Goal: Task Accomplishment & Management: Manage account settings

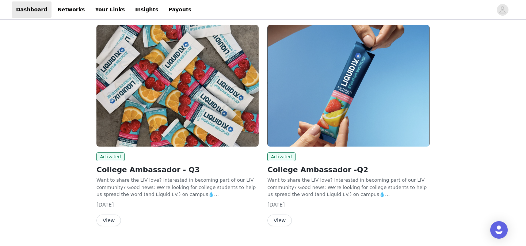
scroll to position [108, 0]
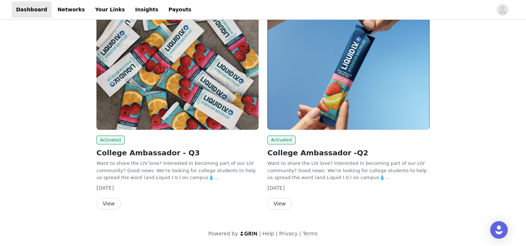
click at [110, 204] on button "View" at bounding box center [108, 204] width 24 height 12
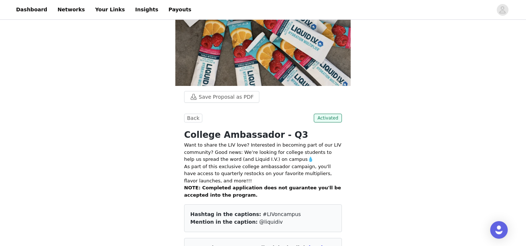
scroll to position [116, 0]
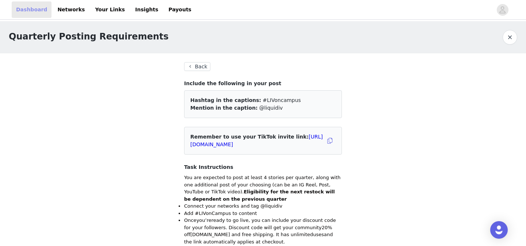
click at [22, 12] on link "Dashboard" at bounding box center [32, 9] width 40 height 16
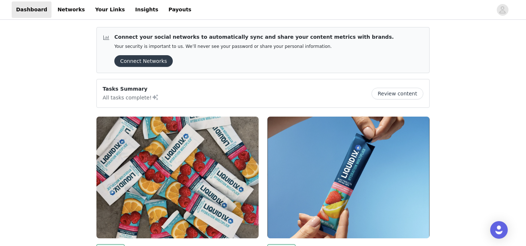
click at [384, 95] on button "Review content" at bounding box center [397, 94] width 52 height 12
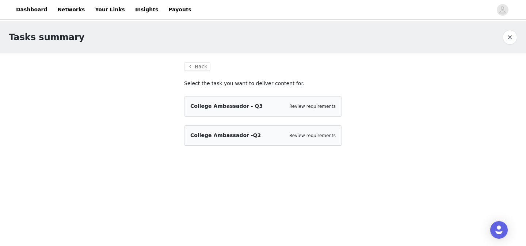
click at [305, 103] on div "Review requirements" at bounding box center [312, 106] width 46 height 7
click at [232, 107] on span "College Ambassador - Q3" at bounding box center [226, 106] width 72 height 6
click at [196, 67] on button "Back" at bounding box center [197, 66] width 26 height 9
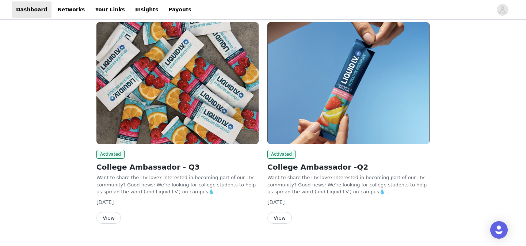
scroll to position [98, 0]
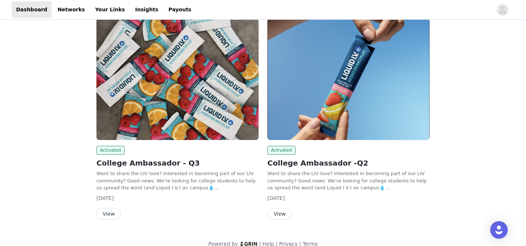
click at [114, 212] on button "View" at bounding box center [108, 214] width 24 height 12
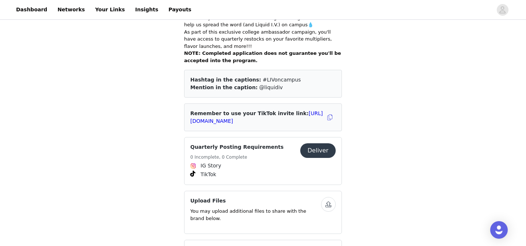
scroll to position [253, 0]
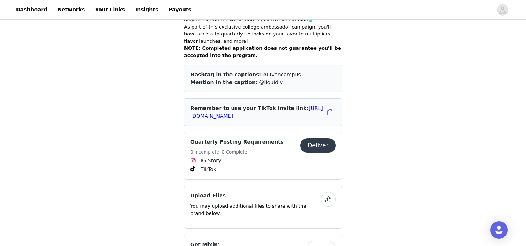
click at [318, 241] on button "View" at bounding box center [320, 248] width 29 height 15
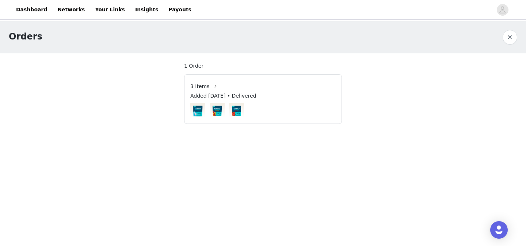
click at [201, 88] on span "3 Items" at bounding box center [199, 87] width 19 height 8
click at [16, 7] on link "Dashboard" at bounding box center [32, 9] width 40 height 16
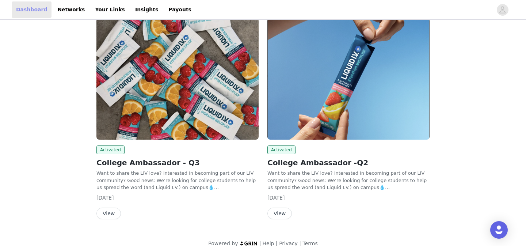
scroll to position [108, 0]
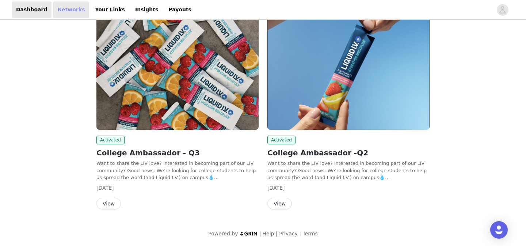
click at [68, 9] on link "Networks" at bounding box center [71, 9] width 36 height 16
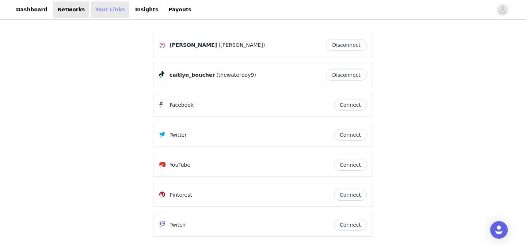
click at [100, 11] on link "Your Links" at bounding box center [110, 9] width 39 height 16
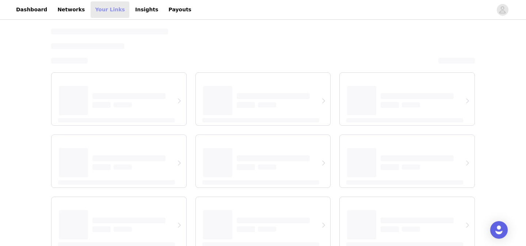
select select "12"
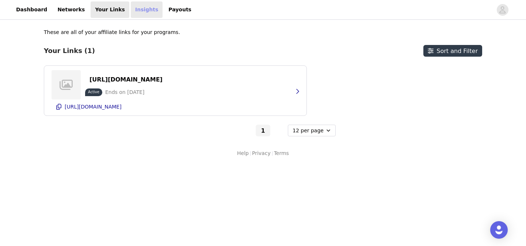
click at [132, 5] on link "Insights" at bounding box center [147, 9] width 32 height 16
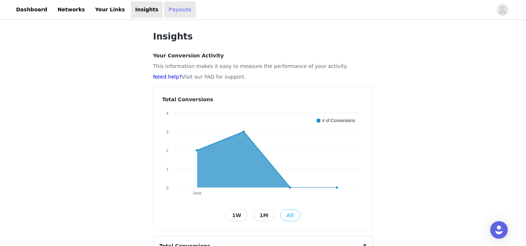
click at [167, 13] on link "Payouts" at bounding box center [180, 9] width 32 height 16
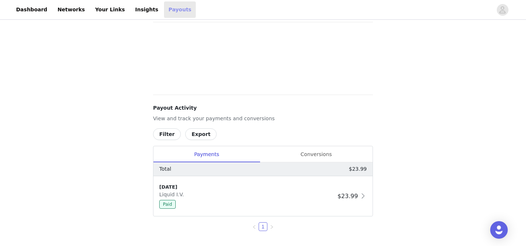
scroll to position [59, 0]
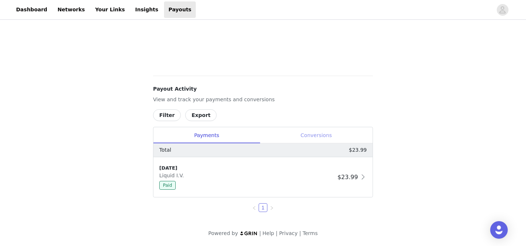
click at [290, 135] on div "Conversions" at bounding box center [316, 135] width 113 height 16
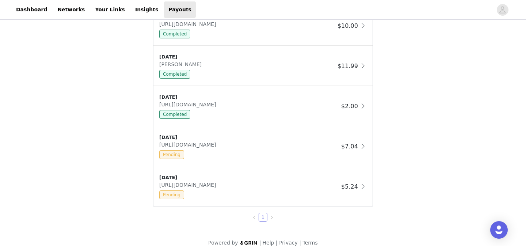
scroll to position [379, 0]
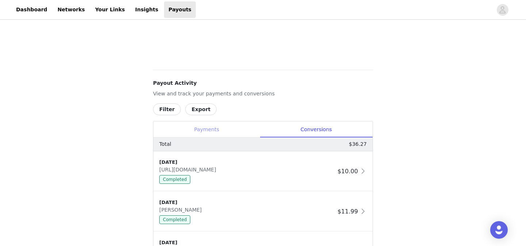
click at [207, 133] on div "Payments" at bounding box center [206, 129] width 106 height 16
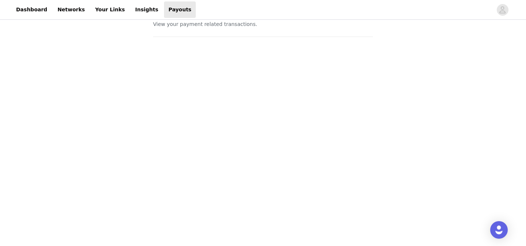
scroll to position [0, 0]
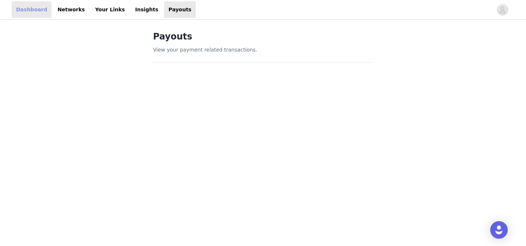
click at [38, 14] on link "Dashboard" at bounding box center [32, 9] width 40 height 16
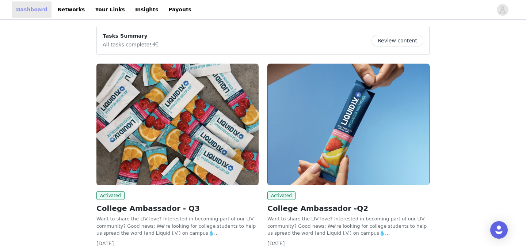
scroll to position [108, 0]
